Goal: Navigation & Orientation: Find specific page/section

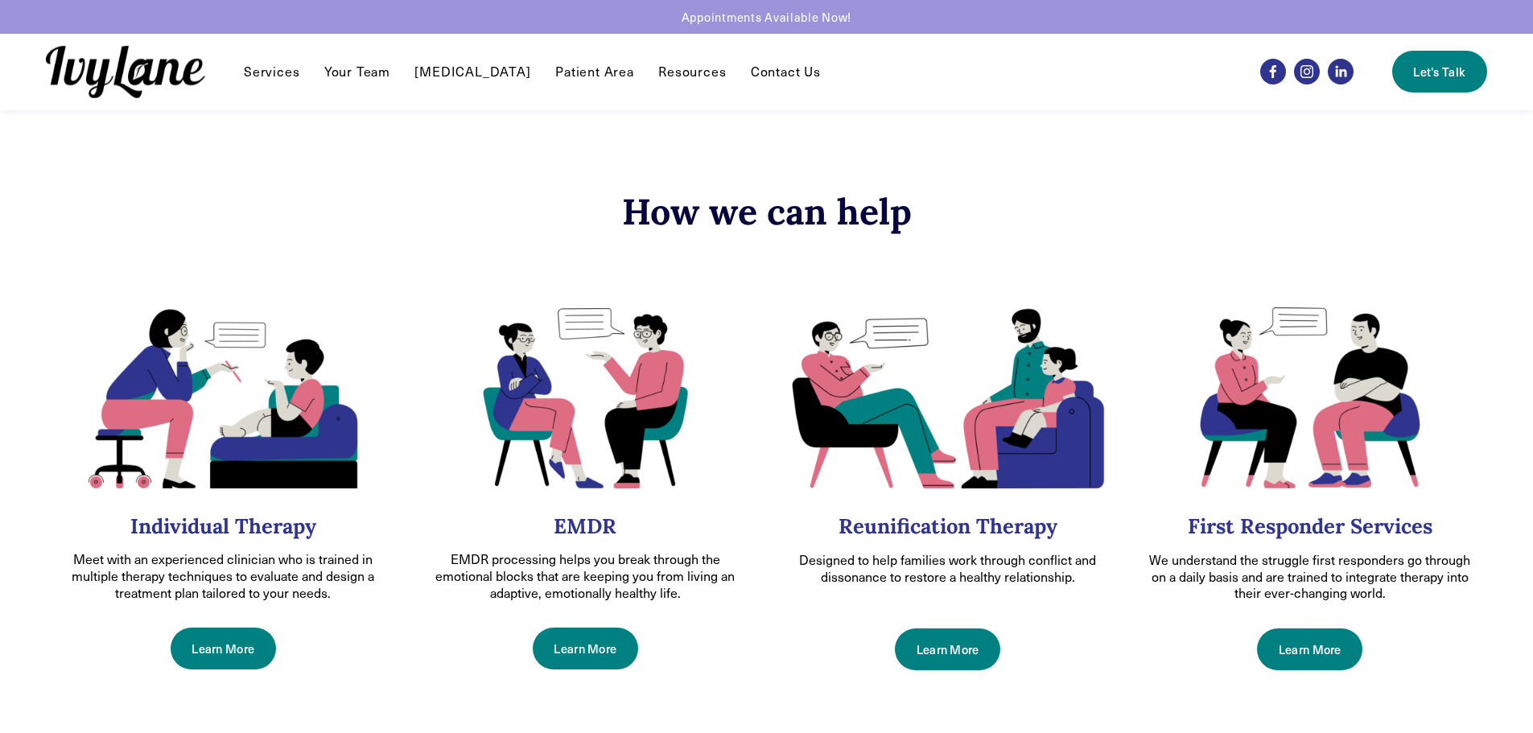
scroll to position [402, 0]
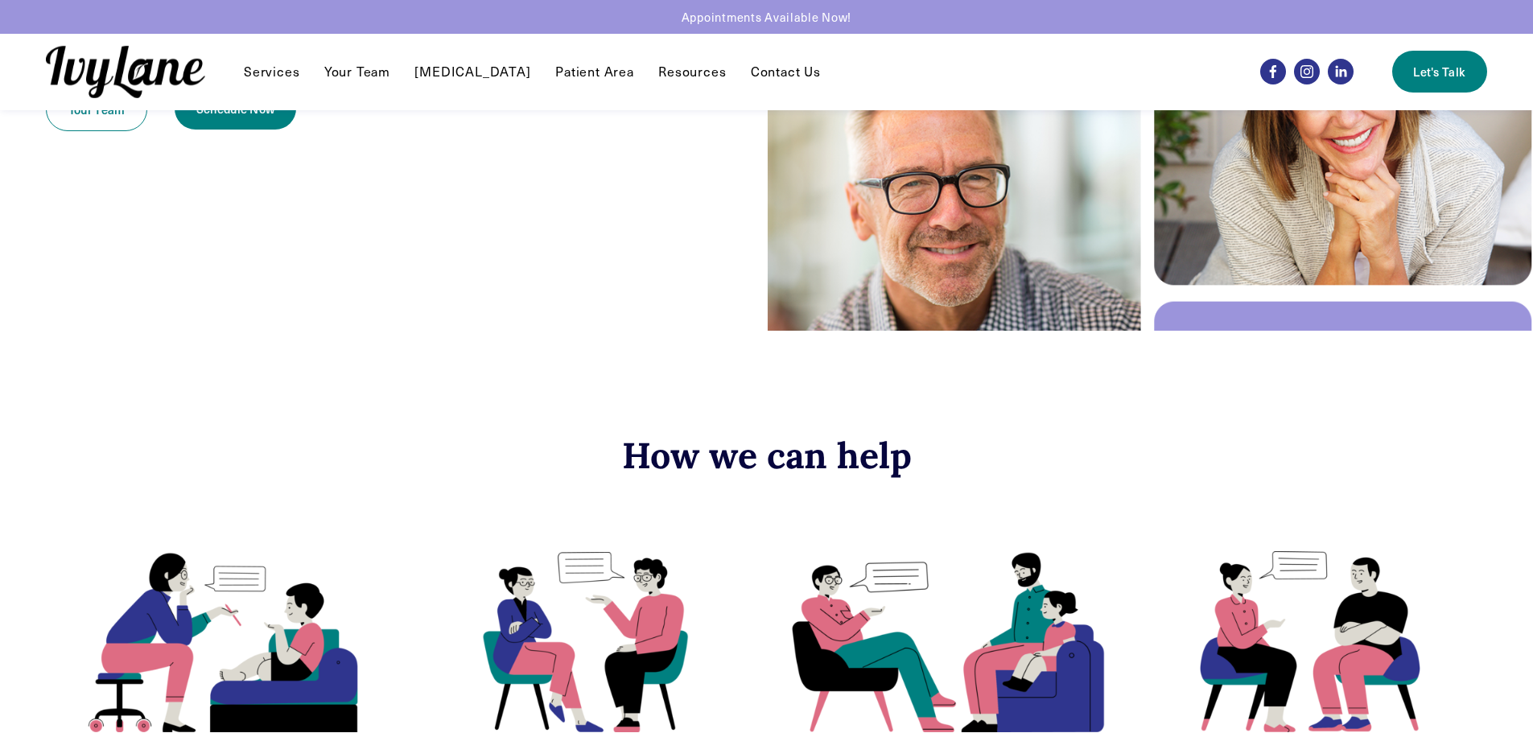
click at [355, 69] on link "Your Team" at bounding box center [357, 71] width 66 height 19
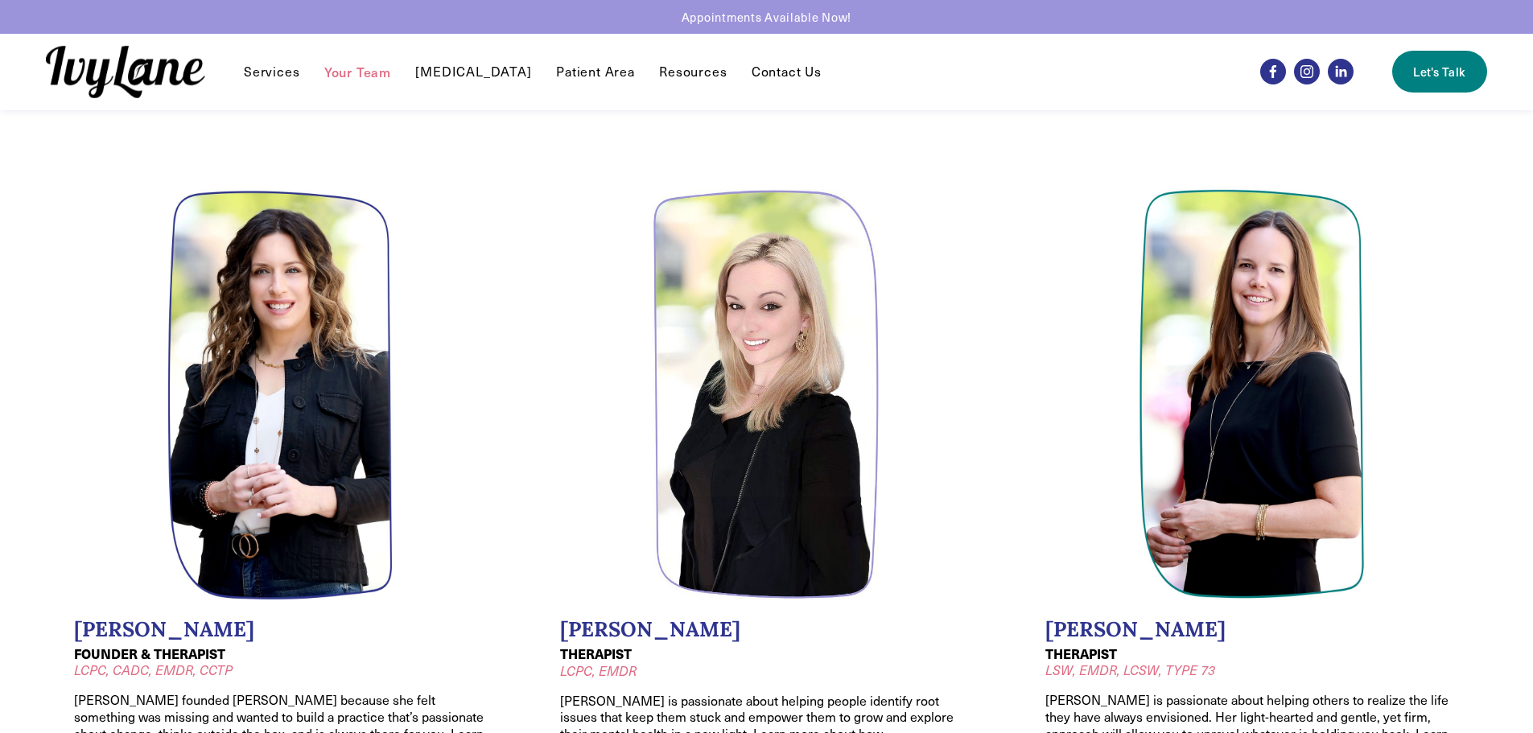
click at [752, 76] on link "Contact Us" at bounding box center [787, 71] width 70 height 19
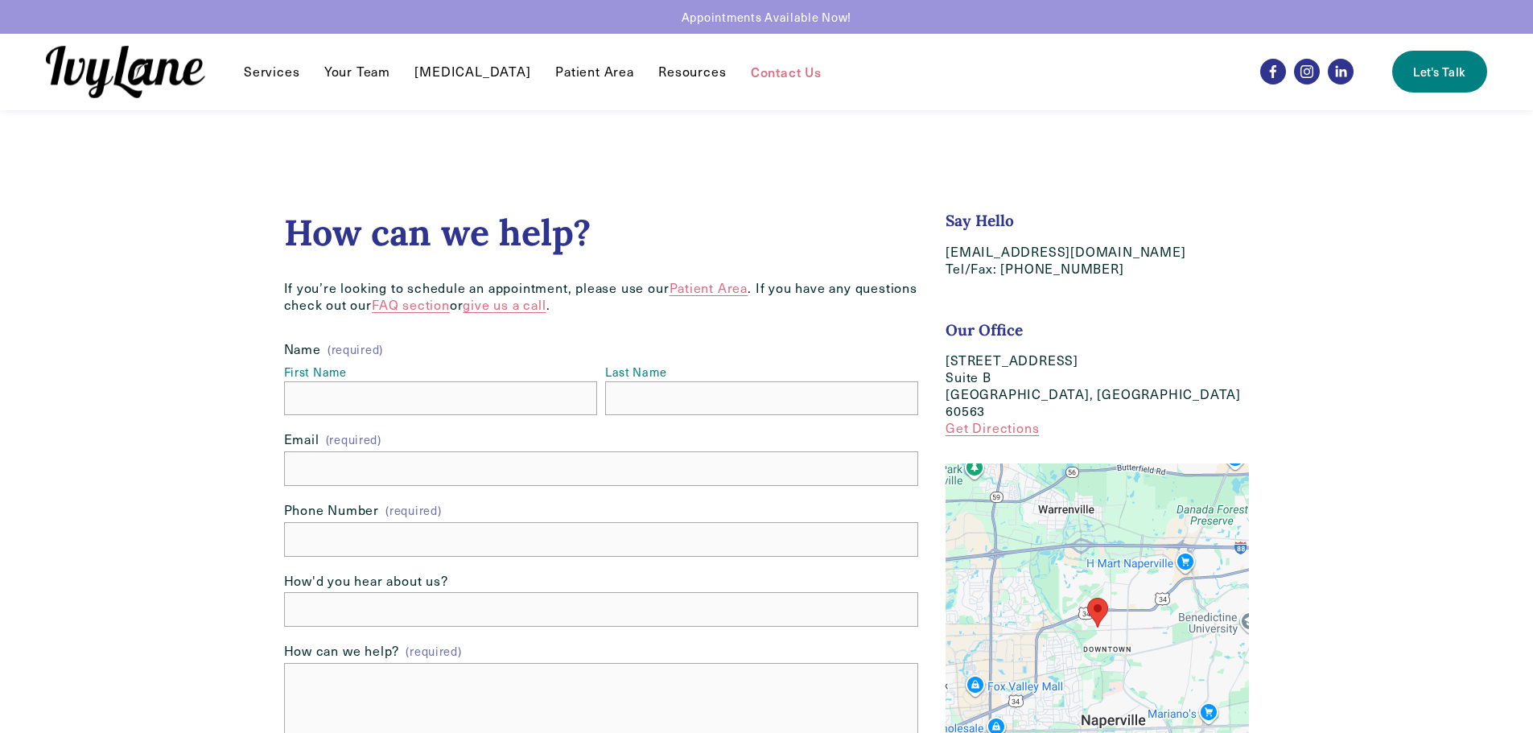
click at [137, 75] on img at bounding box center [125, 72] width 159 height 52
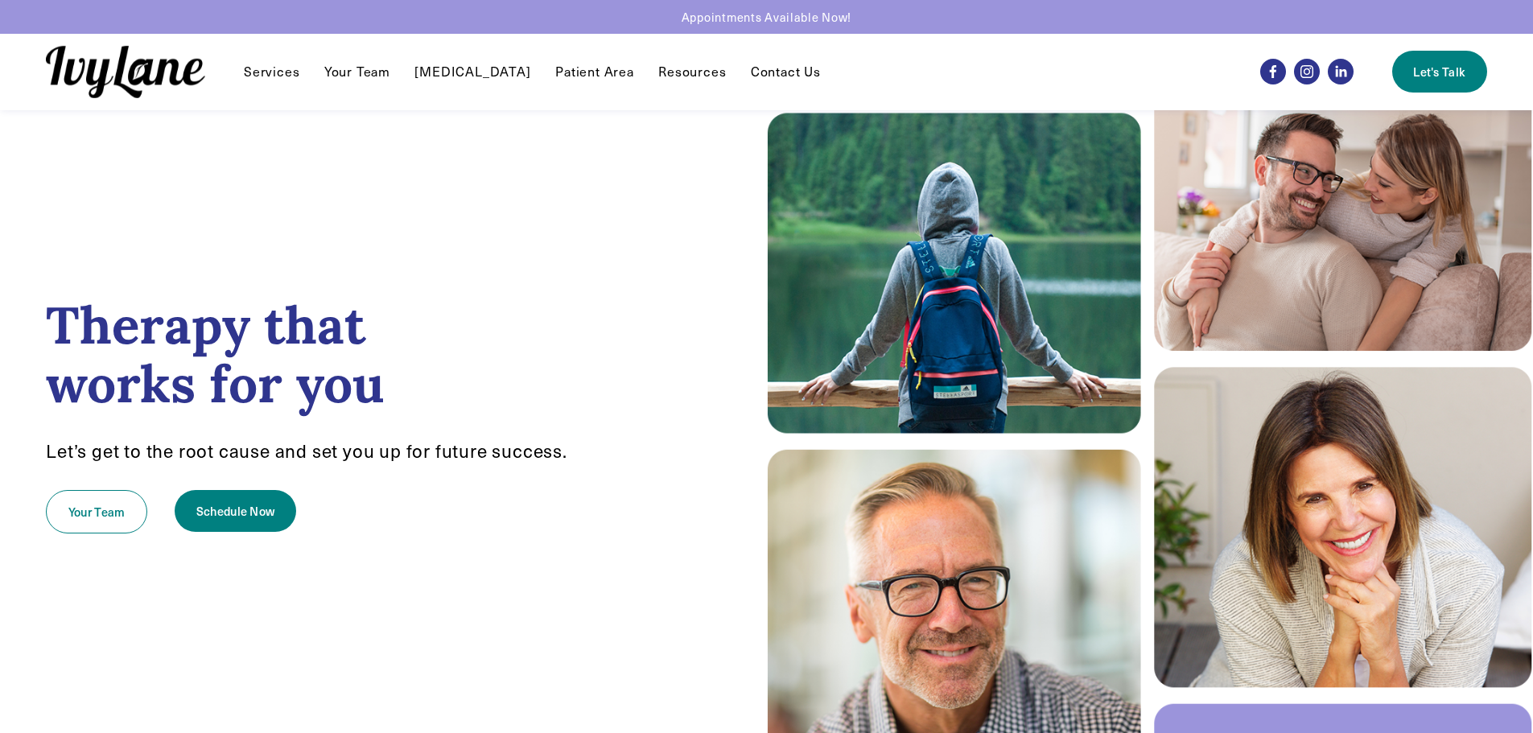
click at [295, 47] on div "Services Individual Therapy EMDR Reunification Therapy" at bounding box center [634, 72] width 1176 height 52
